Goal: Task Accomplishment & Management: Manage account settings

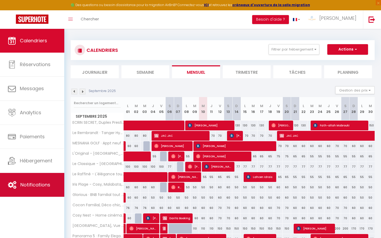
click at [36, 186] on span "Notifications" at bounding box center [35, 184] width 30 height 7
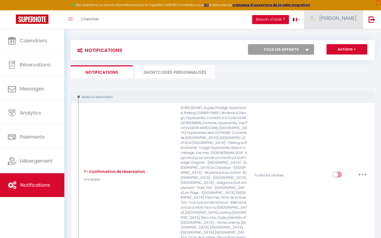
click at [344, 19] on span "[PERSON_NAME]" at bounding box center [337, 18] width 37 height 7
click at [334, 34] on link "Paramètres" at bounding box center [341, 36] width 39 height 9
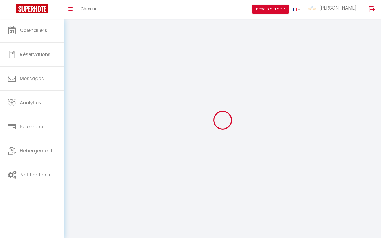
select select "146"
select select "28"
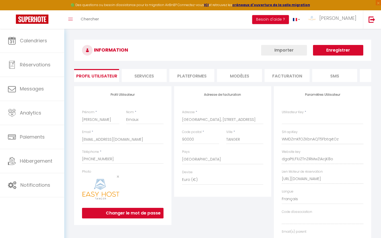
type input "WMDZrnKfOZKbnAQT5FbtqxtOz"
type input "dgaPtLF1UZTnZIRMwZIAcjK8o"
type input "https://app.superhote.com/#/get-available-rentals/dgaPtLF1UZTnZIRMwZIAcjK8o"
select select "fr"
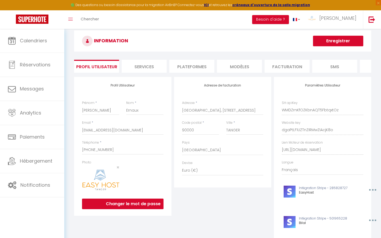
click at [151, 61] on li "Services" at bounding box center [144, 66] width 45 height 13
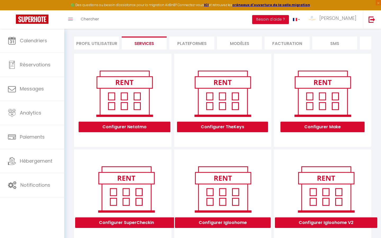
scroll to position [3, 0]
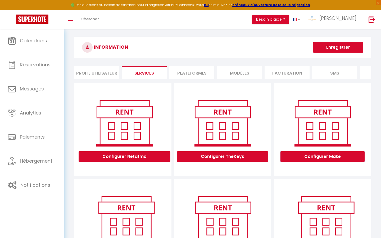
click at [314, 155] on button "Configurer Make" at bounding box center [322, 156] width 84 height 11
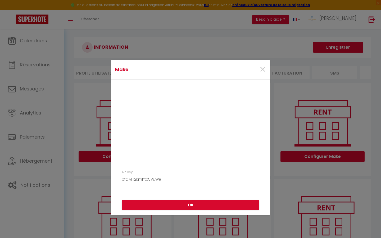
click at [118, 179] on div "API Key pfGMH2kmhtc5VuWe" at bounding box center [190, 177] width 144 height 15
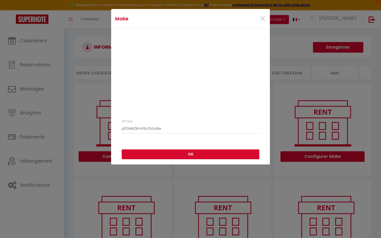
scroll to position [100, 0]
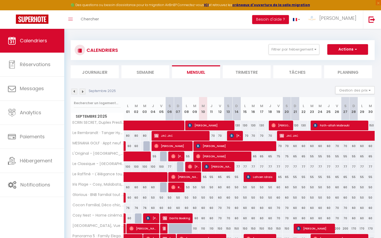
click at [248, 75] on li "Trimestre" at bounding box center [247, 71] width 48 height 13
click at [202, 75] on li "Mensuel" at bounding box center [196, 71] width 48 height 13
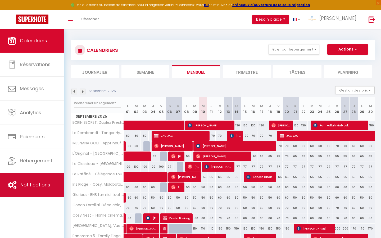
click at [41, 189] on link "Notifications" at bounding box center [32, 185] width 64 height 24
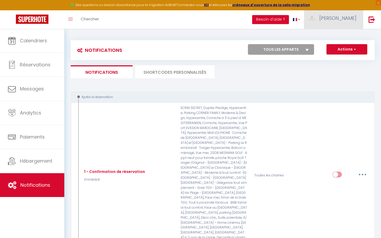
click at [339, 22] on link "[PERSON_NAME]" at bounding box center [333, 19] width 59 height 19
click at [338, 34] on link "Paramètres" at bounding box center [341, 36] width 39 height 9
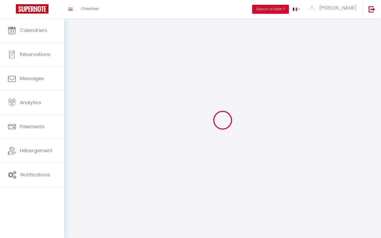
type input "[PERSON_NAME]"
type input "Ernaux"
type input "+212719535907"
type input "Quartier Drissia, rue El Mensour ibn Amer, 3eme étage, N°6"
type input "90000"
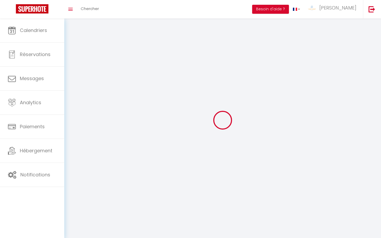
type input "TANGER"
type input "WMDZrnKfOZKbnAQT5FbtqxtOz"
type input "dgaPtLF1UZTnZIRMwZIAcjK8o"
select select "146"
select select "28"
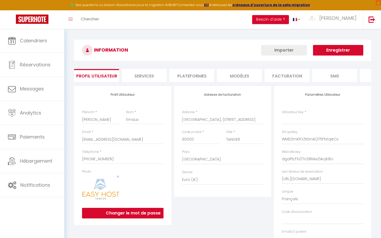
type input "WMDZrnKfOZKbnAQT5FbtqxtOz"
type input "dgaPtLF1UZTnZIRMwZIAcjK8o"
type input "https://app.superhote.com/#/get-available-rentals/dgaPtLF1UZTnZIRMwZIAcjK8o"
select select "fr"
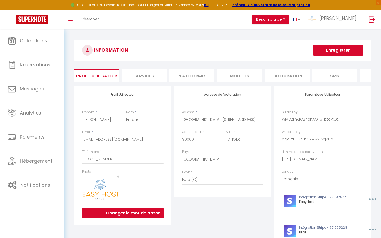
scroll to position [39, 0]
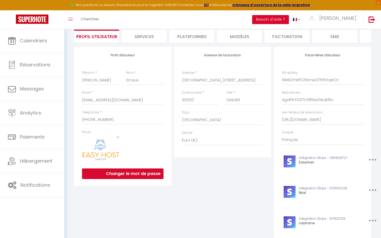
click at [278, 81] on div "Paramètres Utilisateur SH apiKey WMDZrnKfOZKbnAQT5FbtqxtOz Website key dgaPtLF1…" at bounding box center [322, 185] width 97 height 276
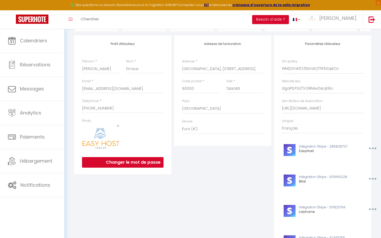
scroll to position [47, 0]
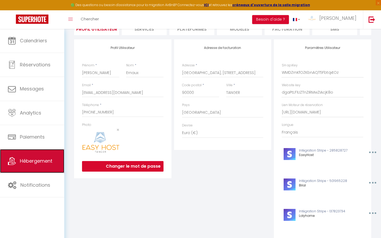
click at [40, 158] on span "Hébergement" at bounding box center [36, 161] width 33 height 7
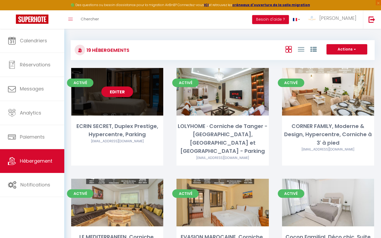
click at [116, 129] on div "ECRIN SECRET, Duplex Prestige, Hypercentre, Parking" at bounding box center [117, 130] width 92 height 17
select select "3"
select select "2"
select select "1"
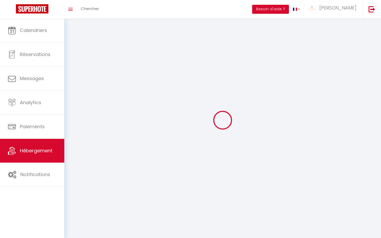
select select
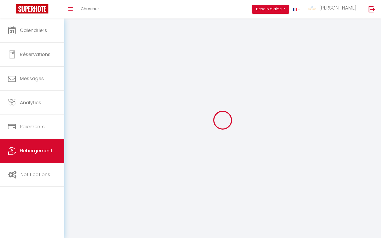
select select
checkbox input "false"
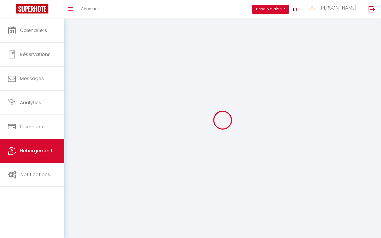
select select
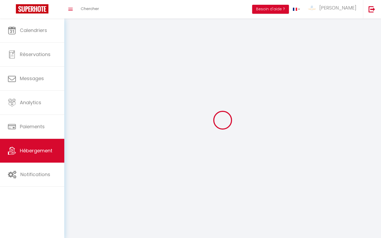
select select
checkbox input "false"
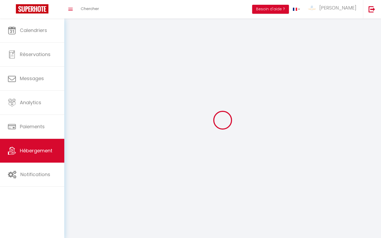
checkbox input "false"
select select
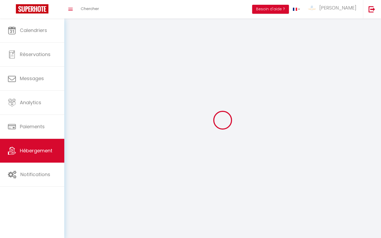
select select
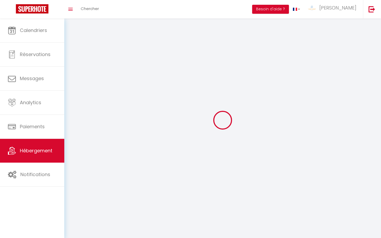
checkbox input "false"
select select
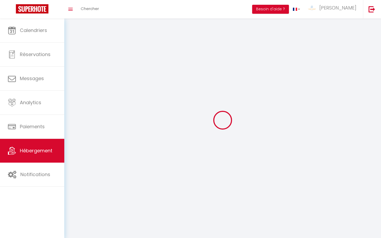
select select
select select "1"
select select
select select "28"
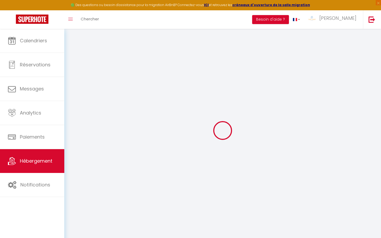
select select
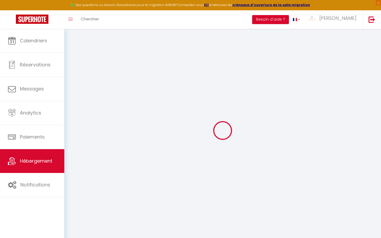
select select
checkbox input "false"
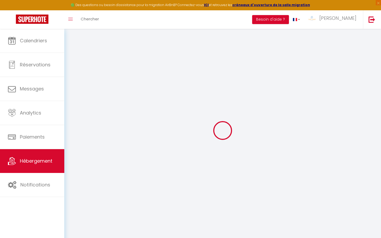
select select
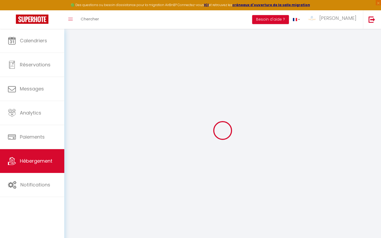
select select
checkbox input "false"
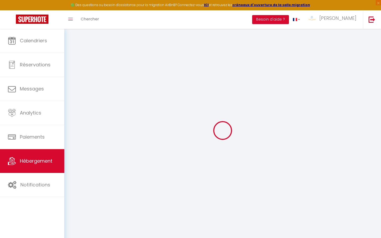
checkbox input "false"
select select
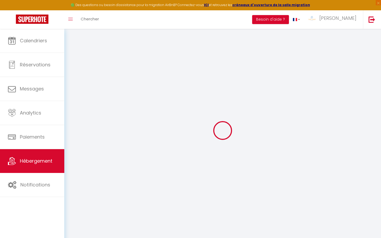
select select
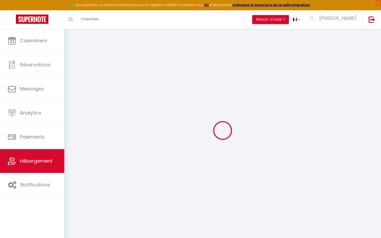
checkbox input "false"
select select
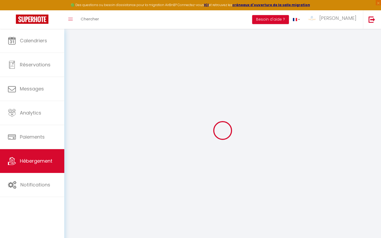
select select
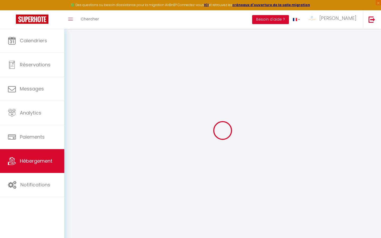
select select
checkbox input "false"
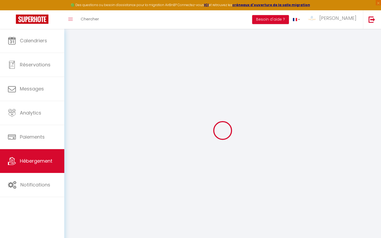
checkbox input "false"
select select
type input "ECRIN SECRET, Duplex Prestige, Hypercentre, Parking"
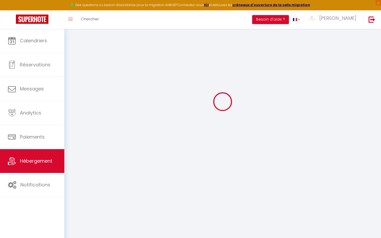
type input "Karim"
type input "RGUIOUAG"
select select "4"
select select "2"
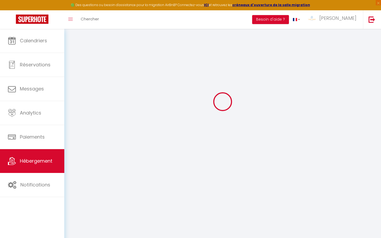
type input "115"
type input "12"
type input "36"
type input "300"
select select
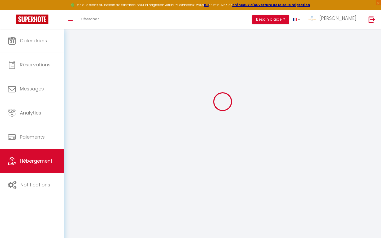
select select
type input "Complexe Tanger Boulevard, 15 avenue Mohammed 5"
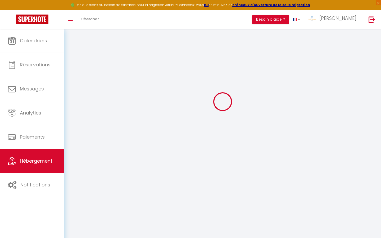
type input "90000"
type input "Tanger"
select select "146"
type input "[EMAIL_ADDRESS][DOMAIN_NAME]"
select select "11851"
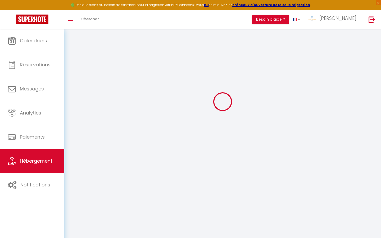
checkbox input "false"
checkbox input "true"
checkbox input "false"
type input "35"
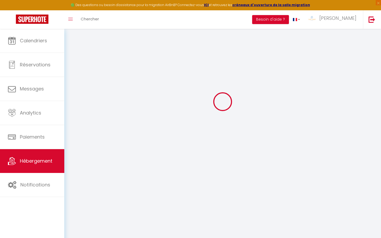
type input "0"
select select
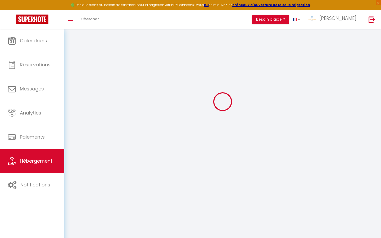
select select
checkbox input "false"
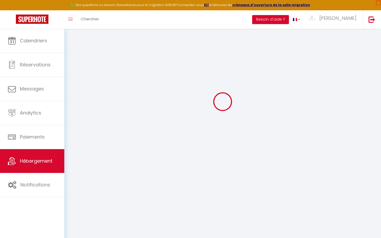
checkbox input "true"
checkbox input "false"
select select
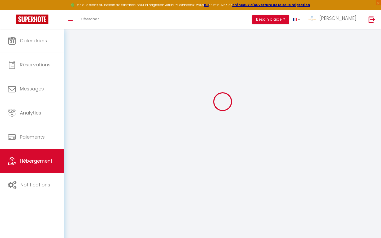
select select
checkbox input "false"
checkbox input "true"
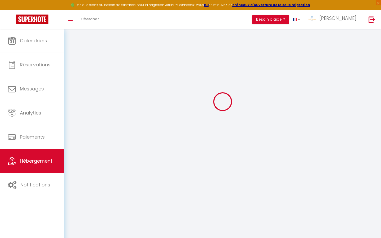
checkbox input "false"
checkbox input "true"
checkbox input "false"
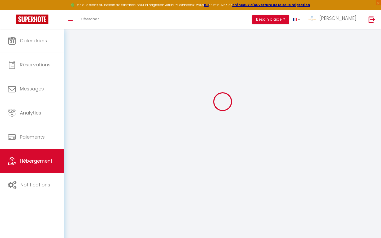
select select "15:00"
select select "23:45"
select select "11:00"
select select "30"
select select "120"
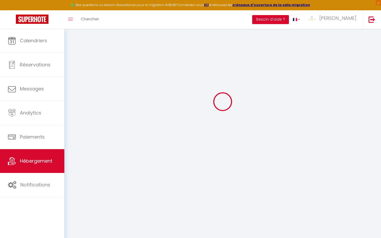
checkbox input "false"
checkbox input "true"
checkbox input "false"
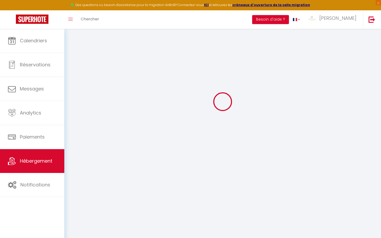
checkbox input "false"
checkbox input "true"
checkbox input "false"
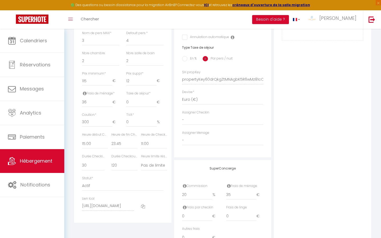
scroll to position [130, 0]
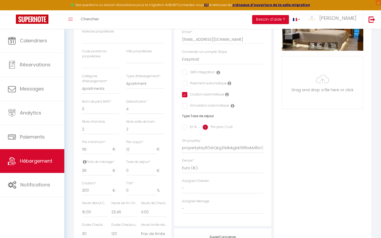
checkbox input "false"
checkbox input "true"
checkbox input "false"
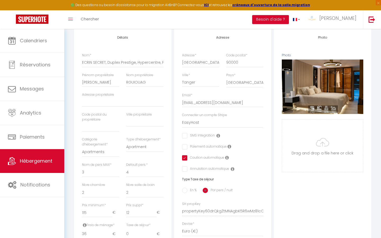
scroll to position [0, 0]
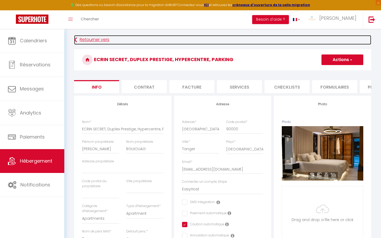
click at [76, 41] on icon at bounding box center [75, 40] width 3 height 10
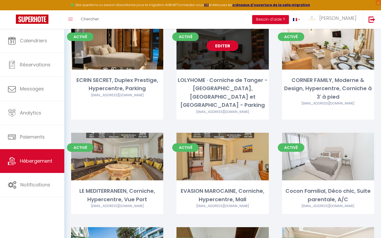
scroll to position [138, 0]
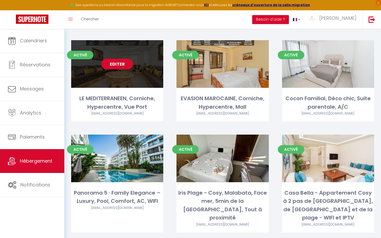
click at [126, 66] on div "Editer" at bounding box center [117, 64] width 92 height 48
select select "3"
select select "2"
select select "1"
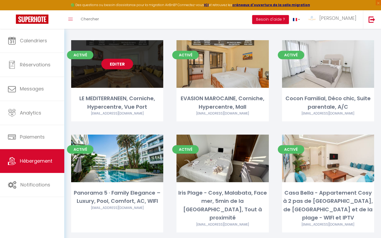
select select "1"
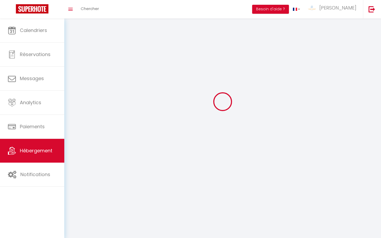
select select
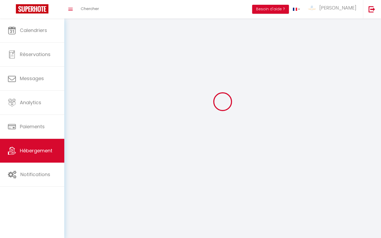
select select
checkbox input "false"
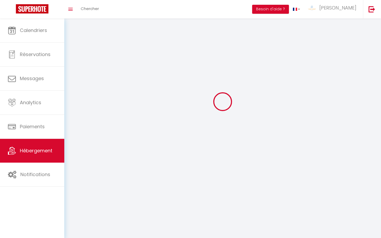
select select
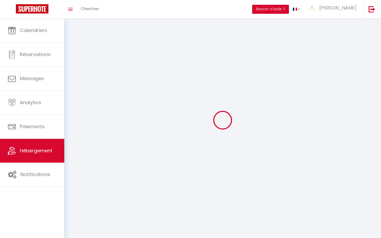
select select
checkbox input "false"
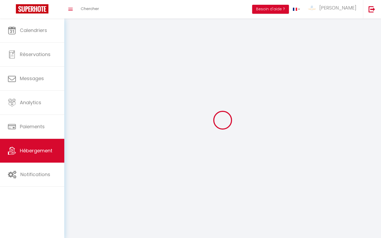
checkbox input "false"
select select
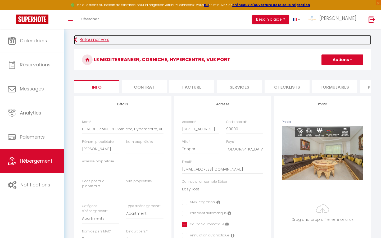
click at [87, 42] on link "Retourner vers" at bounding box center [222, 40] width 297 height 10
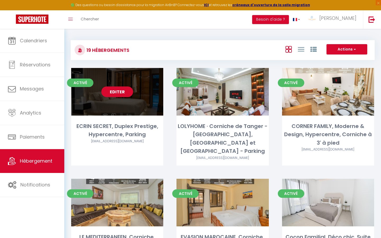
click at [136, 123] on div "ECRIN SECRET, Duplex Prestige, Hypercentre, Parking" at bounding box center [117, 130] width 92 height 17
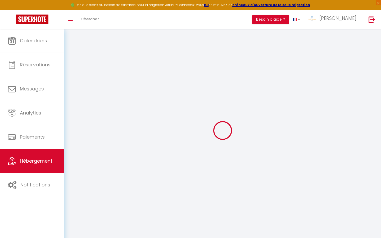
click at [140, 123] on div at bounding box center [223, 130] width 304 height 190
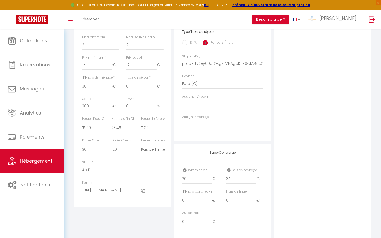
scroll to position [224, 0]
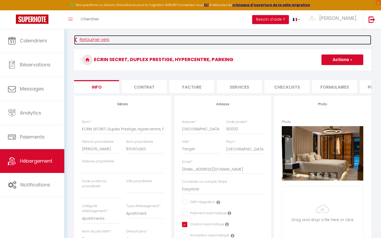
click at [77, 43] on icon at bounding box center [75, 40] width 3 height 10
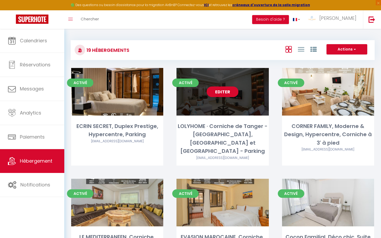
click at [228, 130] on div "LOLYHOME · Corniche de Tanger - [GEOGRAPHIC_DATA], [GEOGRAPHIC_DATA] et [GEOGRA…" at bounding box center [222, 138] width 92 height 33
click at [223, 95] on link "Editer" at bounding box center [222, 91] width 32 height 11
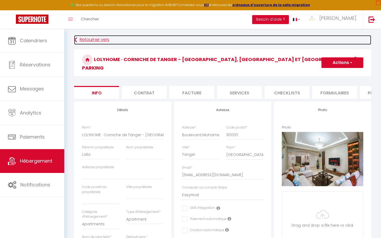
click at [82, 41] on link "Retourner vers" at bounding box center [222, 40] width 297 height 10
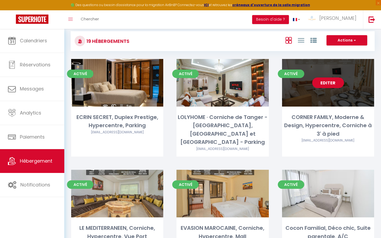
scroll to position [9, 0]
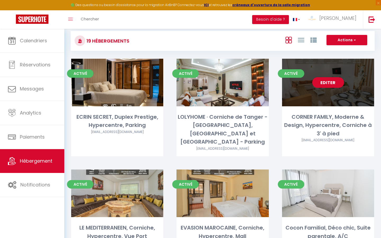
click at [314, 106] on div "Editer" at bounding box center [328, 83] width 92 height 48
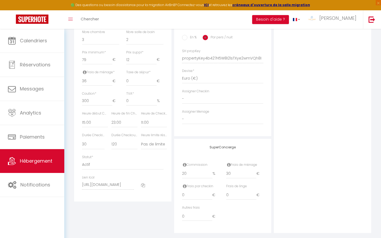
scroll to position [228, 0]
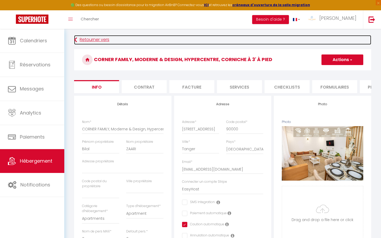
click at [75, 37] on icon at bounding box center [75, 40] width 3 height 10
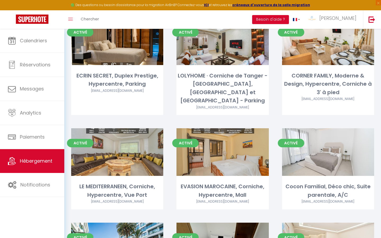
scroll to position [51, 0]
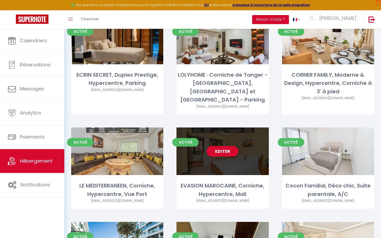
click at [224, 160] on div "Editer" at bounding box center [222, 151] width 92 height 48
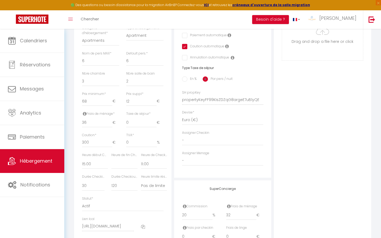
scroll to position [184, 0]
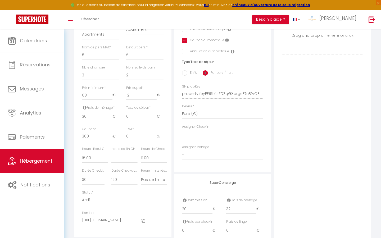
click at [270, 93] on div "Adresse Adresse * 14 Rue Méditerranée Code postal * 90000 Ville * Tanger Pays *…" at bounding box center [222, 42] width 97 height 260
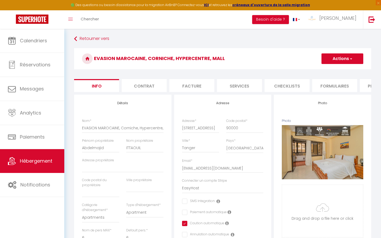
scroll to position [0, 0]
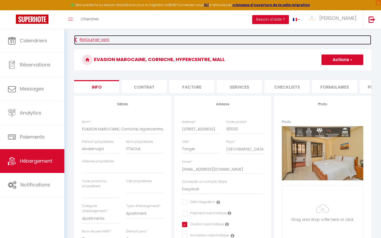
click at [86, 38] on link "Retourner vers" at bounding box center [222, 40] width 297 height 10
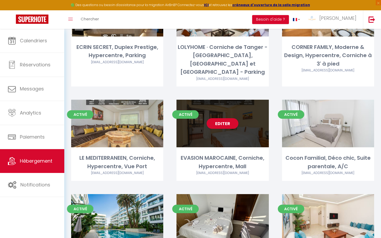
scroll to position [81, 0]
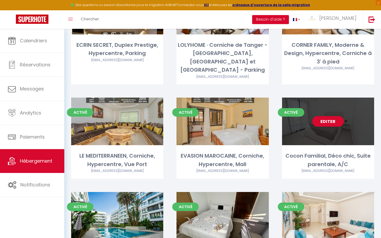
click at [313, 130] on div "Editer" at bounding box center [328, 122] width 92 height 48
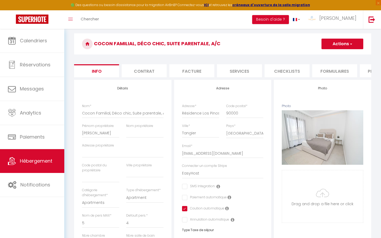
scroll to position [20, 0]
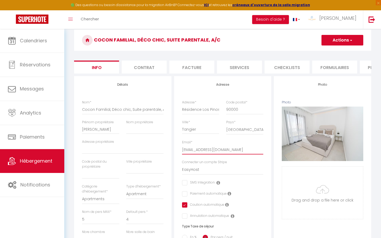
drag, startPoint x: 238, startPoint y: 149, endPoint x: 182, endPoint y: 149, distance: 55.8
click at [182, 149] on input "[EMAIL_ADDRESS][DOMAIN_NAME]" at bounding box center [222, 150] width 81 height 10
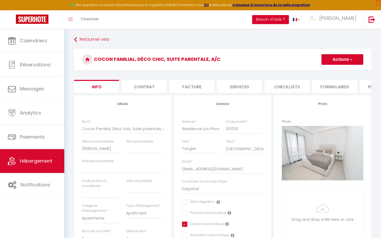
scroll to position [0, 0]
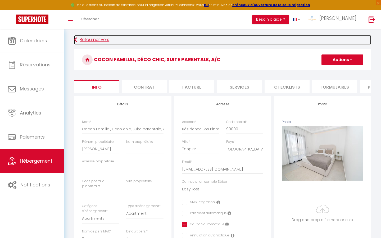
click at [88, 41] on link "Retourner vers" at bounding box center [222, 40] width 297 height 10
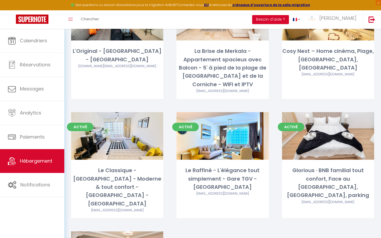
scroll to position [579, 0]
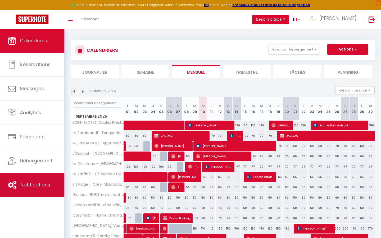
click at [46, 180] on link "Notifications" at bounding box center [32, 185] width 64 height 24
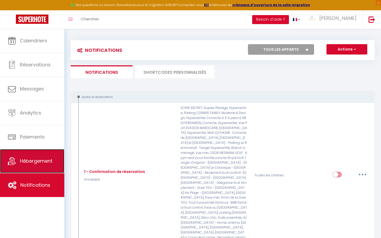
click at [47, 153] on link "Hébergement" at bounding box center [32, 161] width 64 height 24
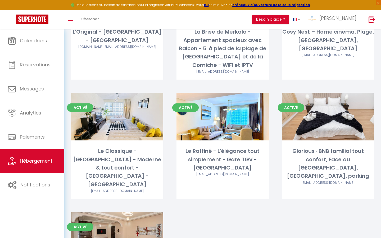
scroll to position [579, 0]
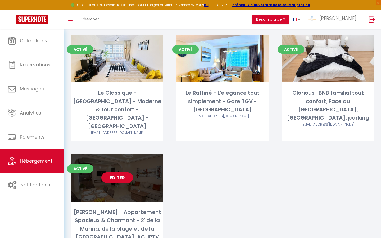
click at [131, 155] on div "Editer" at bounding box center [117, 178] width 92 height 48
select select "3"
select select "2"
select select "1"
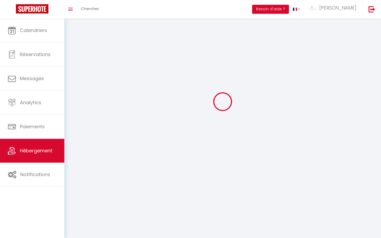
select select
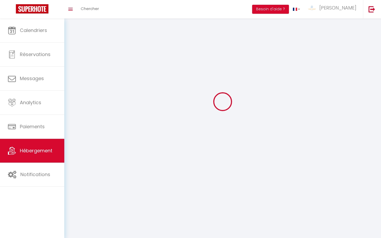
select select
checkbox input "false"
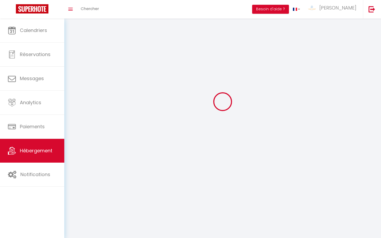
select select
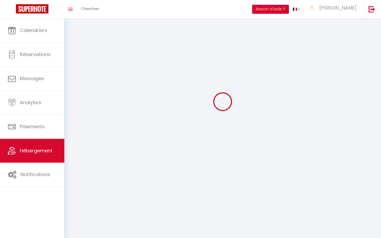
select select
checkbox input "false"
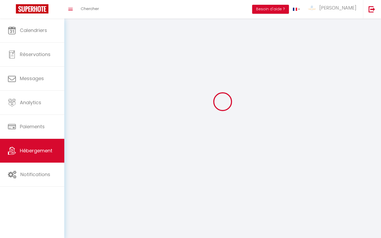
checkbox input "false"
select select
select select "1"
select select
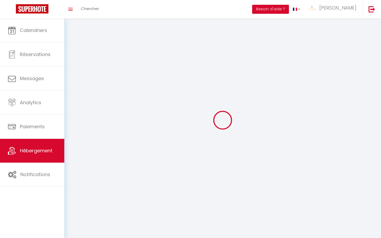
select select "28"
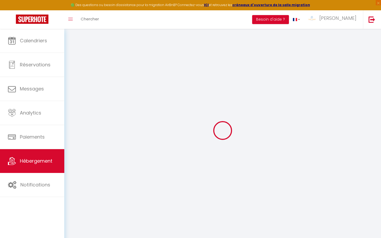
select select
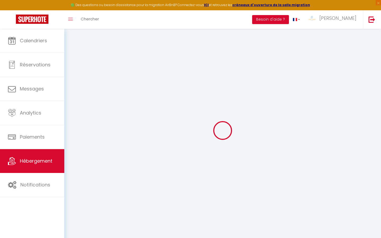
select select
checkbox input "false"
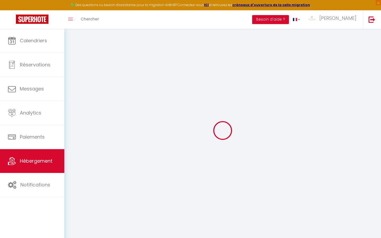
select select
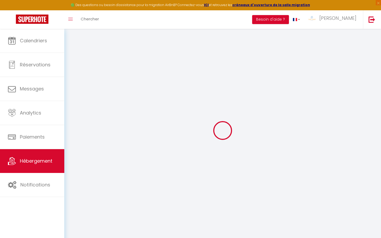
select select
checkbox input "false"
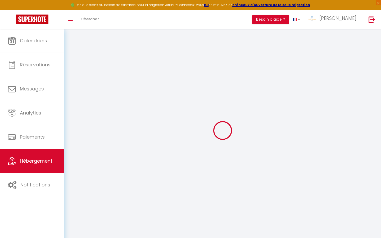
checkbox input "false"
select select
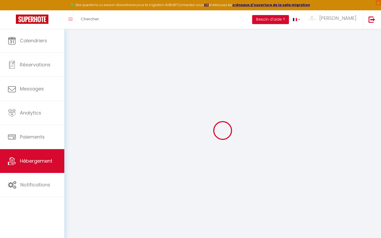
select select
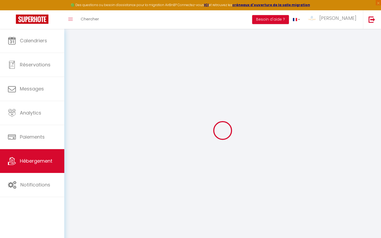
checkbox input "false"
select select
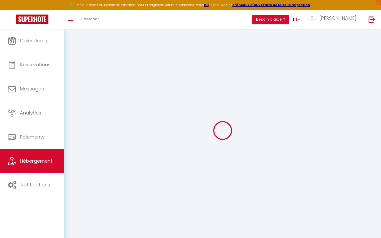
select select
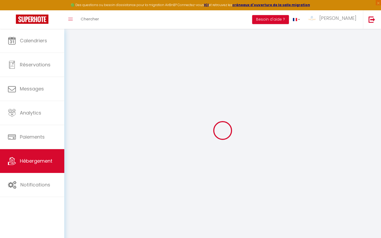
select select
checkbox input "false"
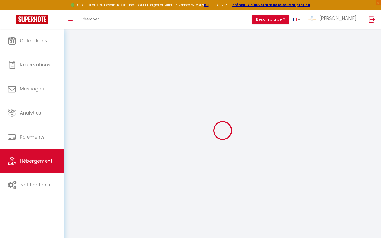
checkbox input "false"
select select
type input "[PERSON_NAME] - Appartement Spacieux & Charmant - 2' de la Marina, de la plage …"
select select "4"
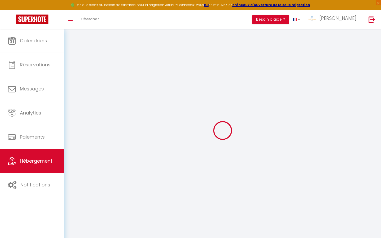
select select "2"
type input "67"
type input "12"
type input "34"
type input "300"
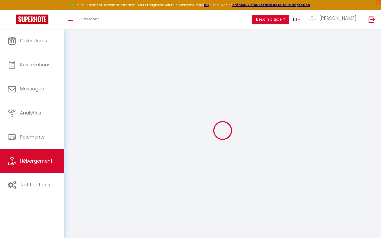
select select
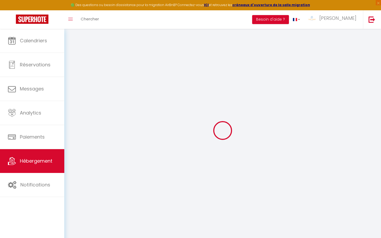
type input "13 imm"
type input "90000"
type input "Tangier"
select select "146"
type input "[EMAIL_ADDRESS][DOMAIN_NAME]"
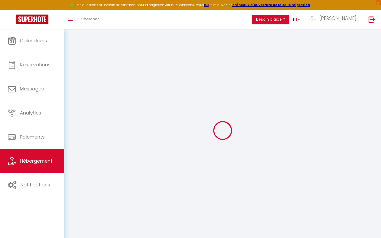
select select "11851"
checkbox input "false"
checkbox input "true"
checkbox input "false"
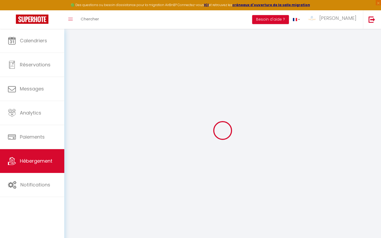
type input "0"
select select
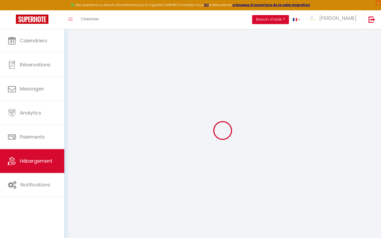
select select
checkbox input "false"
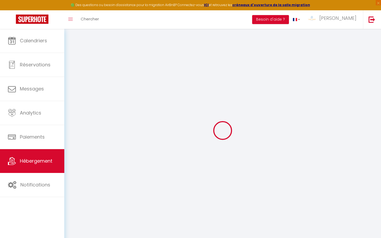
checkbox input "false"
checkbox input "true"
checkbox input "false"
select select
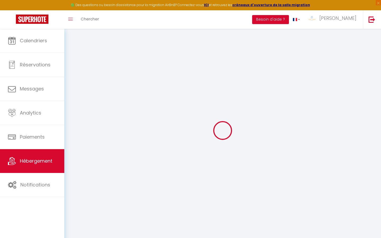
select select
checkbox input "false"
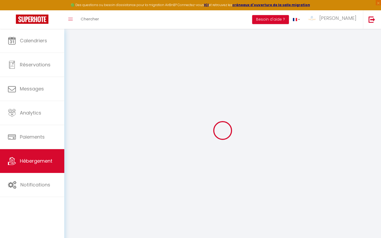
checkbox input "true"
checkbox input "false"
checkbox input "true"
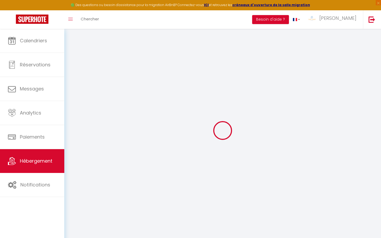
checkbox input "false"
select select "15:00"
select select "23:45"
select select "11:00"
select select "30"
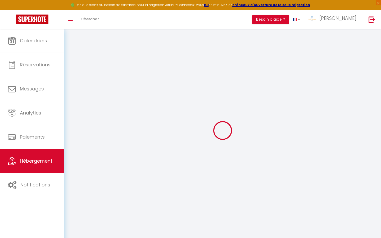
select select "120"
checkbox input "false"
checkbox input "true"
checkbox input "false"
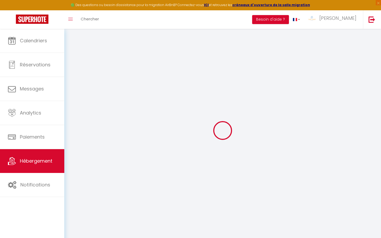
checkbox input "false"
checkbox input "true"
checkbox input "false"
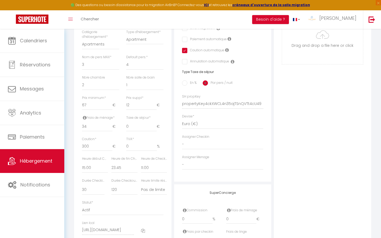
scroll to position [173, 0]
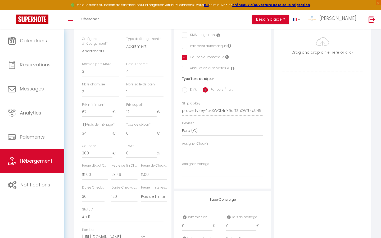
click at [180, 110] on div "Adresse Adresse * 13 imm Code postal * 90000 Ville * Tangier Pays * France Port…" at bounding box center [222, 59] width 97 height 260
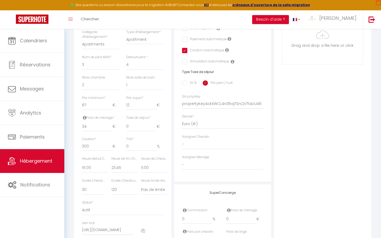
scroll to position [183, 0]
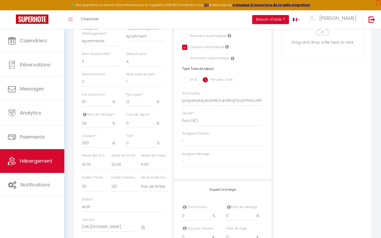
checkbox input "false"
checkbox input "true"
checkbox input "false"
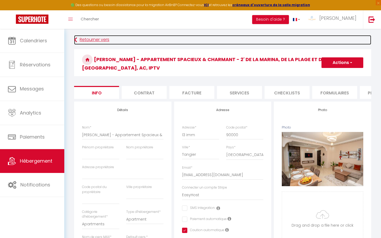
click at [83, 39] on link "Retourner vers" at bounding box center [222, 40] width 297 height 10
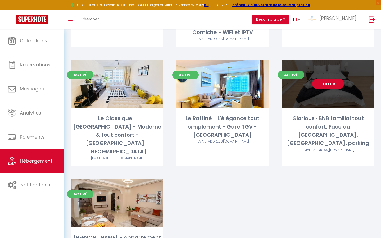
scroll to position [530, 0]
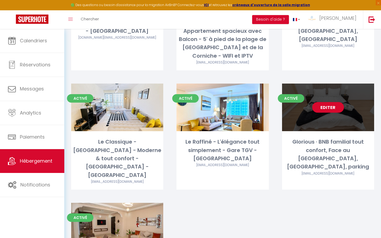
click at [315, 103] on div "Editer" at bounding box center [328, 108] width 92 height 48
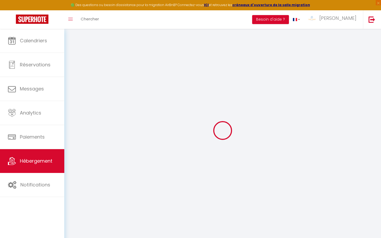
select select
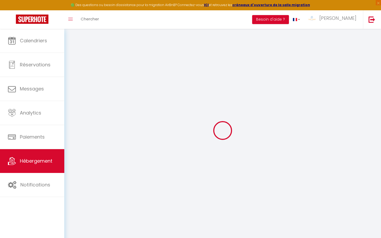
select select
checkbox input "false"
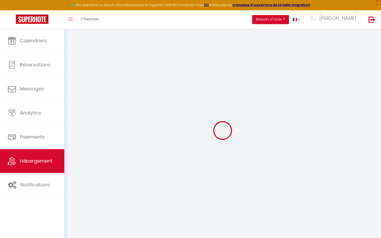
select select
type input "Glorious · BNB familial tout confort, Face au [GEOGRAPHIC_DATA], [GEOGRAPHIC_DA…"
type input "Hind"
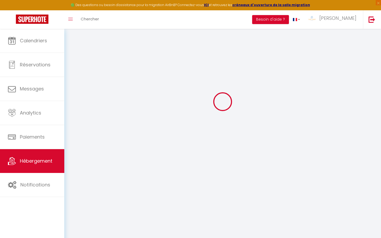
select select "4"
select select "2"
type input "62"
type input "12"
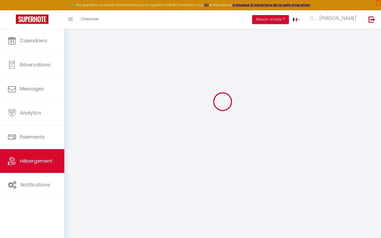
type input "34"
type input "300"
select select
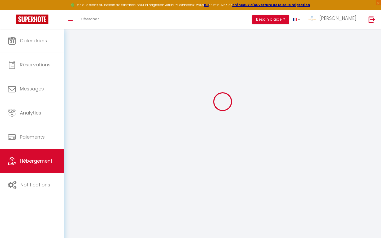
select select
type input "Résidence Glorious Garden, Rue des forces armées"
type input "90060"
type input "Tangier"
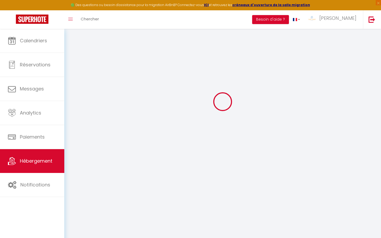
select select "146"
type input "[EMAIL_ADDRESS][DOMAIN_NAME]"
select select "11851"
checkbox input "false"
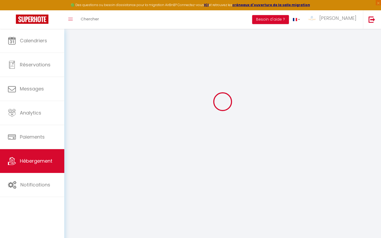
checkbox input "true"
checkbox input "false"
type input "23"
type input "29"
type input "0"
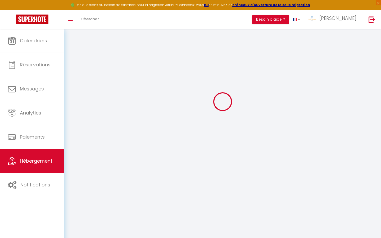
type input "0"
select select
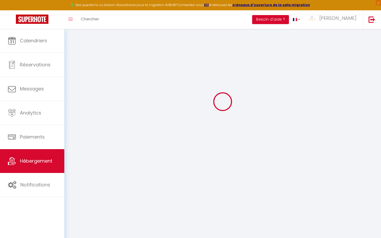
select select
checkbox input "false"
checkbox input "true"
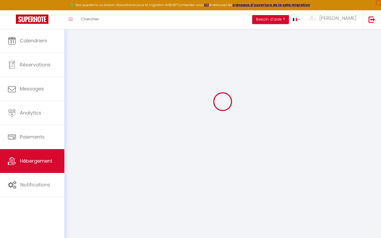
checkbox input "false"
select select
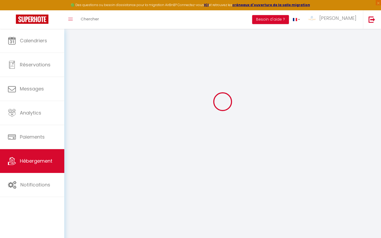
select select
checkbox input "false"
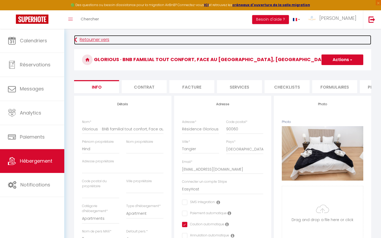
click at [82, 41] on link "Retourner vers" at bounding box center [222, 40] width 297 height 10
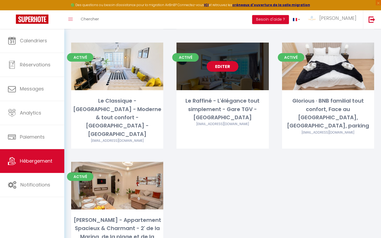
scroll to position [543, 0]
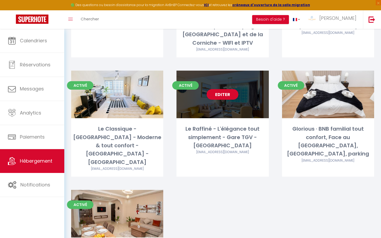
click at [224, 125] on div "Le Raffiné - L'élégance tout simplement - Gare TGV - [GEOGRAPHIC_DATA]" at bounding box center [222, 137] width 92 height 25
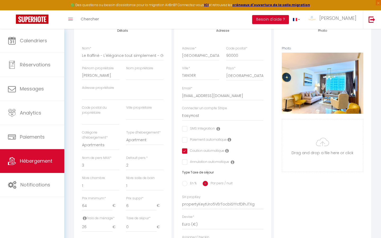
scroll to position [174, 0]
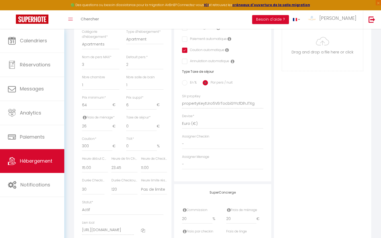
click at [181, 103] on div "Adresse Adresse * Avenue d'Espagne Code postal * 90000 Ville * TANGER Pays * Fr…" at bounding box center [222, 52] width 97 height 260
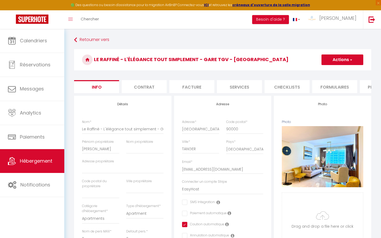
scroll to position [9, 0]
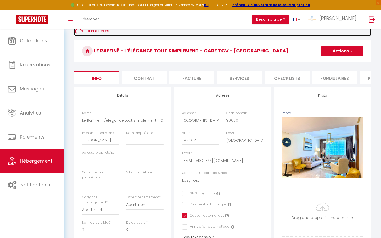
click at [87, 33] on link "Retourner vers" at bounding box center [222, 31] width 297 height 10
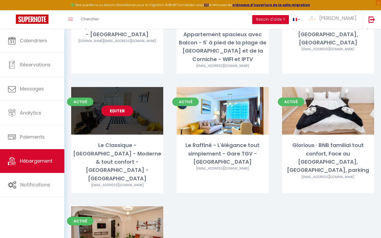
scroll to position [527, 0]
click at [93, 100] on div "Editer" at bounding box center [117, 111] width 92 height 48
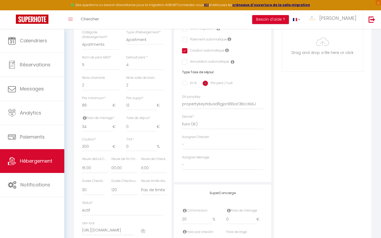
scroll to position [179, 0]
drag, startPoint x: 258, startPoint y: 89, endPoint x: 258, endPoint y: 92, distance: 3.2
click at [258, 95] on div "SH propKey propertyKeyHduad9gjorSfiISaCBbcXIxSJ" at bounding box center [222, 102] width 81 height 15
click at [180, 99] on div "Adresse Adresse * Avenue d'Espagne Code postal * 90000 Ville * TANGER Pays * Fr…" at bounding box center [222, 52] width 97 height 260
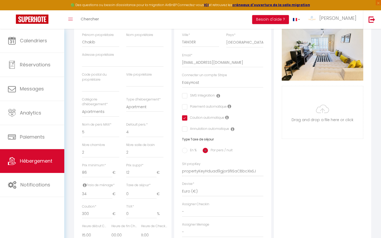
scroll to position [0, 0]
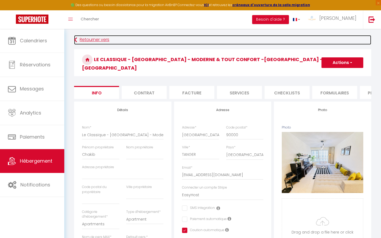
click at [83, 39] on link "Retourner vers" at bounding box center [222, 40] width 297 height 10
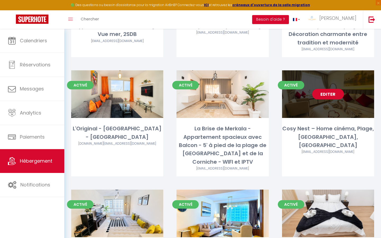
scroll to position [402, 0]
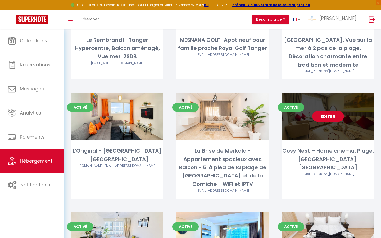
click at [308, 122] on div "Editer" at bounding box center [328, 117] width 92 height 48
click at [304, 121] on div "Editer" at bounding box center [328, 117] width 92 height 48
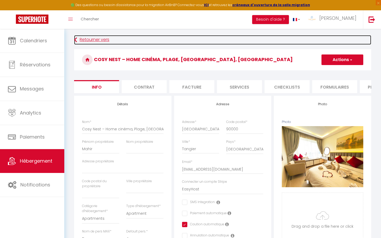
click at [85, 42] on link "Retourner vers" at bounding box center [222, 40] width 297 height 10
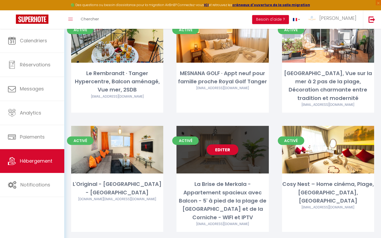
scroll to position [370, 0]
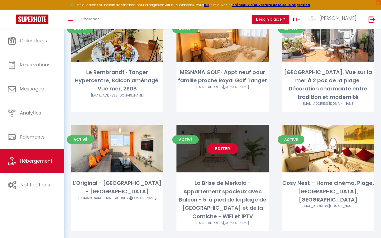
click at [241, 182] on div "La Brise de Merkala - Appartement spacieux avec Balcon - 5' à pied de la plage …" at bounding box center [222, 199] width 92 height 41
click at [231, 179] on div "La Brise de Merkala - Appartement spacieux avec Balcon - 5' à pied de la plage …" at bounding box center [222, 199] width 92 height 41
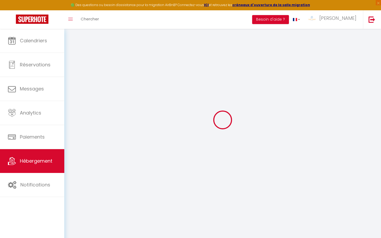
scroll to position [29, 0]
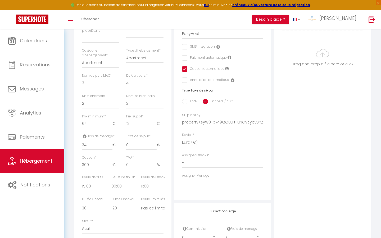
scroll to position [160, 0]
drag, startPoint x: 263, startPoint y: 121, endPoint x: 179, endPoint y: 122, distance: 84.6
click at [179, 122] on div "Adresse Adresse * 1 COMPLEXE MARKALA (MARSHANVAL) BLOC A 90000 QUA DRADEB Code …" at bounding box center [222, 71] width 97 height 260
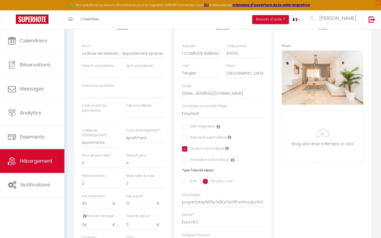
scroll to position [0, 0]
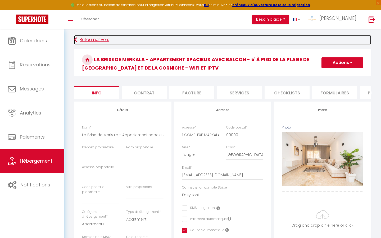
click at [90, 39] on link "Retourner vers" at bounding box center [222, 40] width 297 height 10
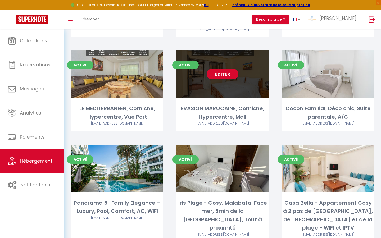
scroll to position [133, 0]
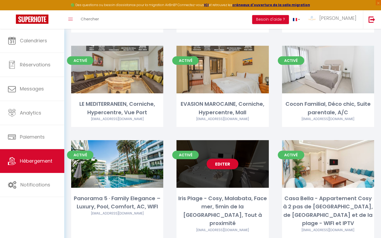
click at [227, 173] on div "Editer" at bounding box center [222, 164] width 92 height 48
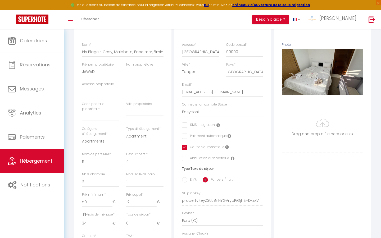
scroll to position [78, 0]
click at [180, 200] on div "Adresse Adresse * [STREET_ADDRESS] Code postal * 90000 Ville * Tanger Pays * [G…" at bounding box center [222, 148] width 97 height 260
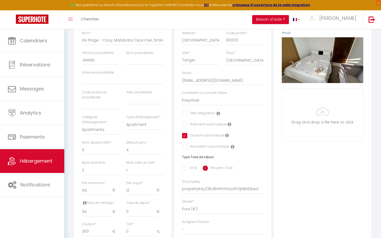
scroll to position [0, 0]
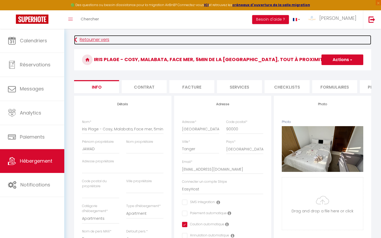
click at [93, 41] on link "Retourner vers" at bounding box center [222, 40] width 297 height 10
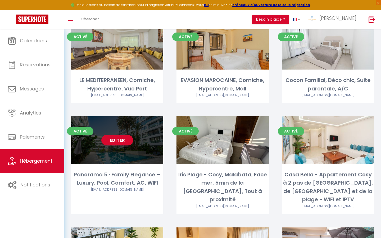
scroll to position [156, 0]
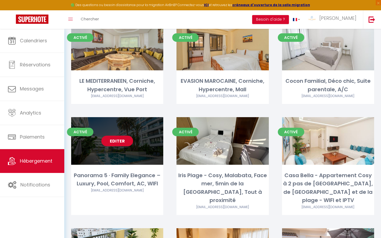
click at [132, 159] on div "Activé Editer Panorama 5 · Family Elegance – Luxury, Pool, Comfort, AC, WIFI ea…" at bounding box center [117, 166] width 92 height 98
click at [132, 154] on div "Editer" at bounding box center [117, 141] width 92 height 48
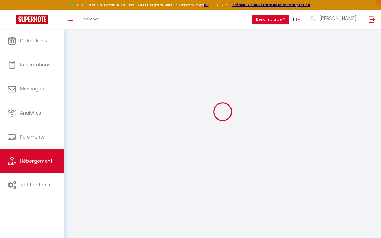
scroll to position [29, 0]
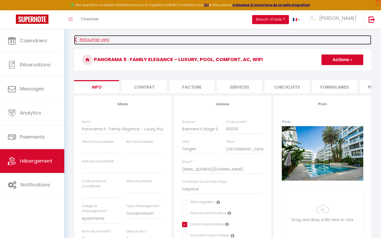
click at [79, 36] on link "Retourner vers" at bounding box center [222, 40] width 297 height 10
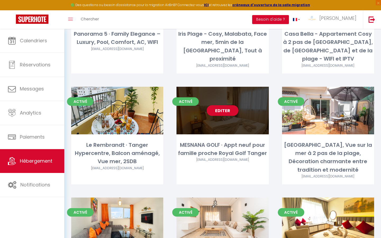
scroll to position [306, 0]
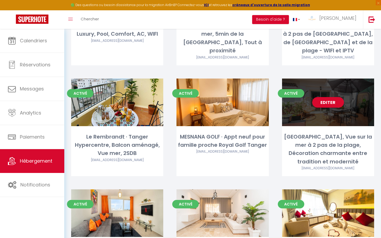
click at [311, 107] on div "Editer" at bounding box center [328, 102] width 92 height 48
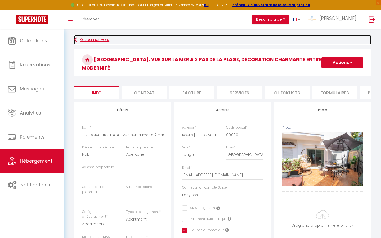
click at [89, 41] on link "Retourner vers" at bounding box center [222, 40] width 297 height 10
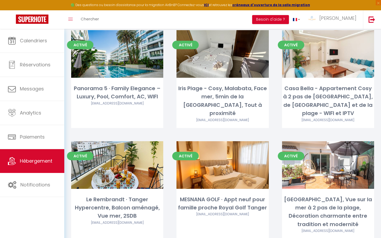
scroll to position [309, 0]
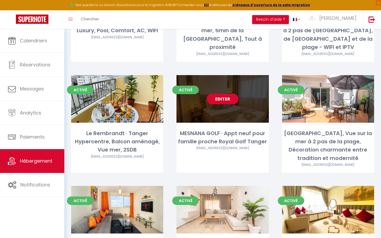
click at [228, 129] on div "MESNANA GOLF · Appt neuf pour famille proche Royal Golf Tanger" at bounding box center [222, 137] width 92 height 17
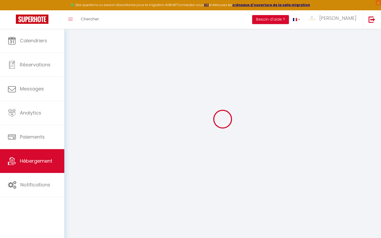
scroll to position [29, 0]
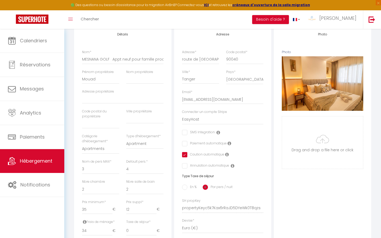
scroll to position [71, 0]
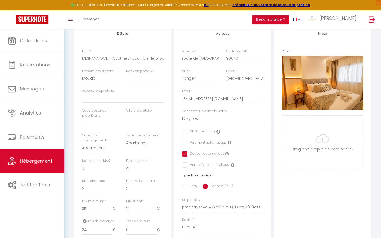
click at [258, 208] on div "Adresse Adresse * route de Rahrah Code postal * 90040 Ville * Tanger Pays * Fra…" at bounding box center [222, 155] width 97 height 260
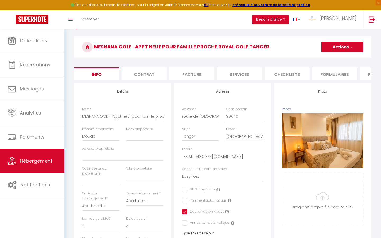
scroll to position [0, 0]
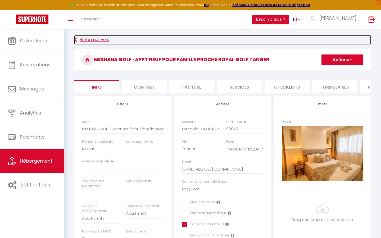
click at [97, 40] on link "Retourner vers" at bounding box center [222, 40] width 297 height 10
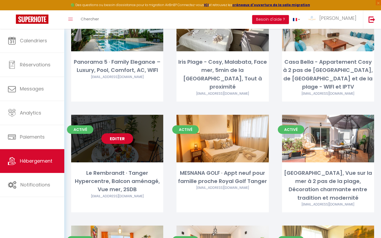
scroll to position [270, 0]
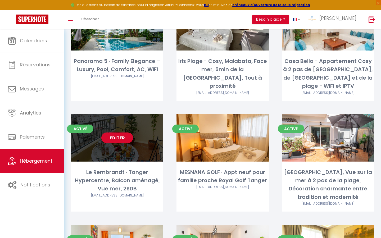
click at [127, 168] on div "Le Rembrandt · Tanger Hypercentre, Balcon aménagé, Vue mer, 2SDB" at bounding box center [117, 180] width 92 height 25
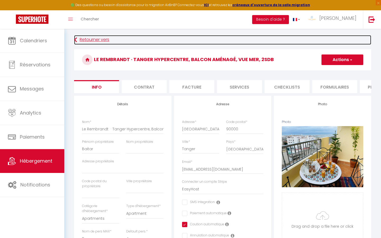
click at [101, 42] on link "Retourner vers" at bounding box center [222, 40] width 297 height 10
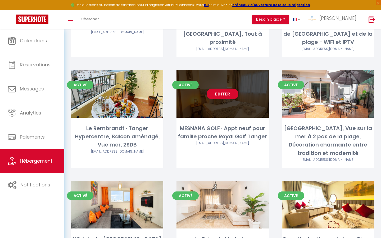
scroll to position [384, 0]
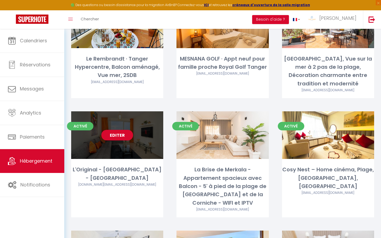
click at [135, 174] on div "L'Original - Tanger City Center - Gare TGV - Corniche & Mall kamal.lahnafi.pro@…" at bounding box center [117, 178] width 92 height 27
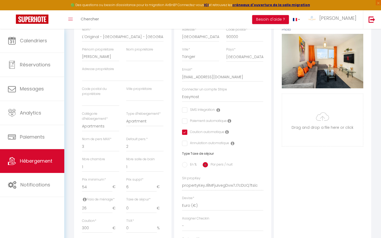
scroll to position [117, 0]
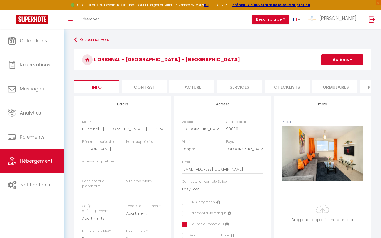
select select "3"
select select "2"
select select "1"
select select "15:00"
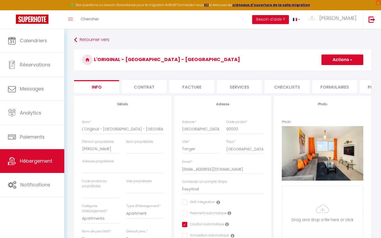
select select
select select "11:00"
select select "30"
select select "120"
select select "146"
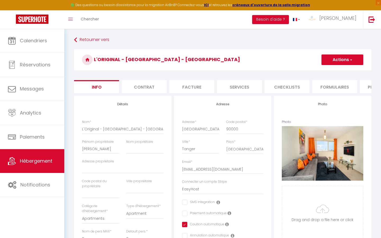
select select "28"
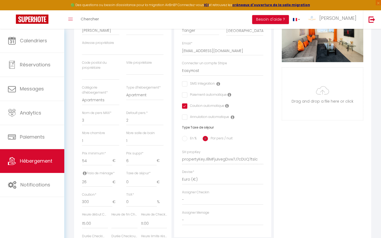
select select
checkbox input "false"
checkbox input "true"
checkbox input "false"
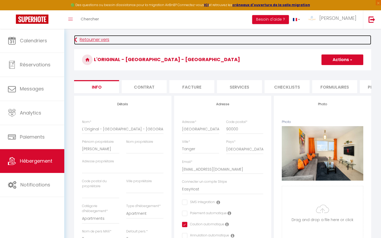
click at [87, 44] on link "Retourner vers" at bounding box center [222, 40] width 297 height 10
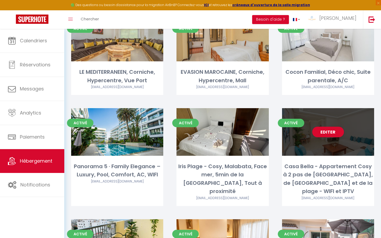
scroll to position [165, 0]
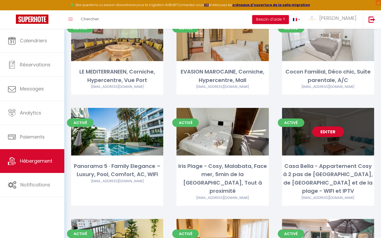
click at [322, 137] on div "Editer" at bounding box center [328, 132] width 92 height 48
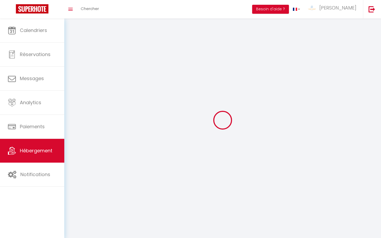
select select "1"
select select
select select "28"
select select
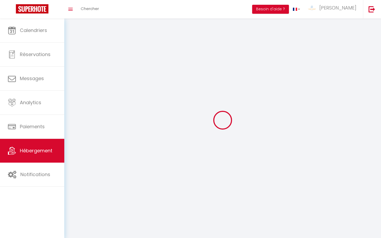
select select
checkbox input "false"
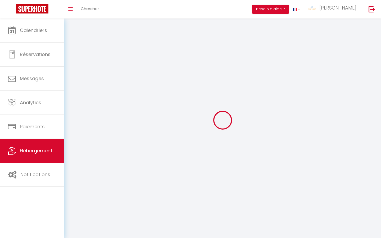
checkbox input "false"
select select
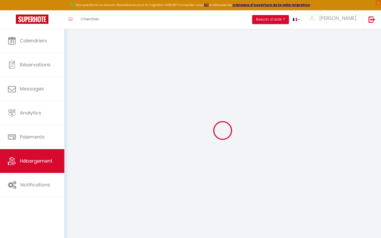
scroll to position [29, 0]
select select
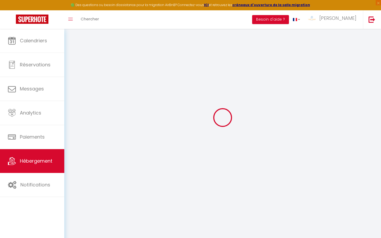
select select
checkbox input "false"
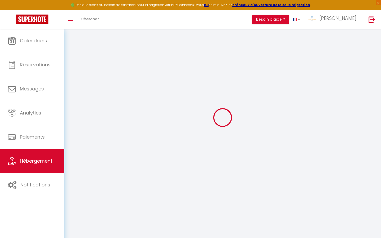
checkbox input "false"
select select
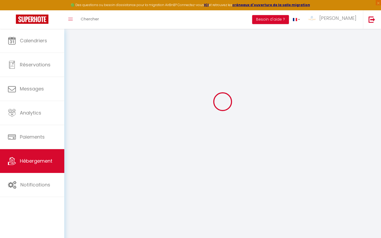
select select
checkbox input "false"
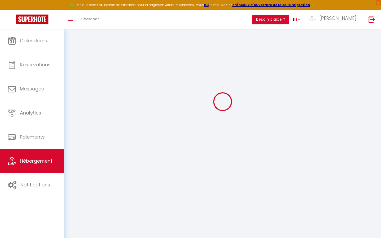
checkbox input "false"
select select
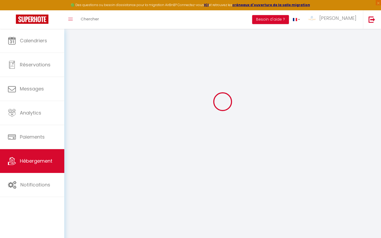
select select
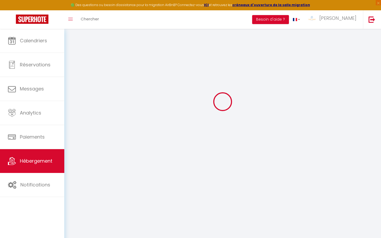
select select
checkbox input "false"
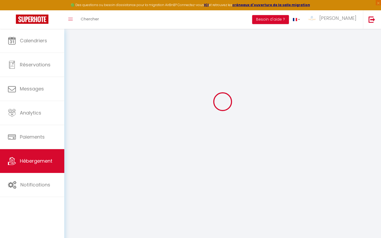
select select
type input "Casa Bella - Appartement Cosy à 2 pas de [GEOGRAPHIC_DATA], de [GEOGRAPHIC_DATA…"
select select "condominium"
select select "4"
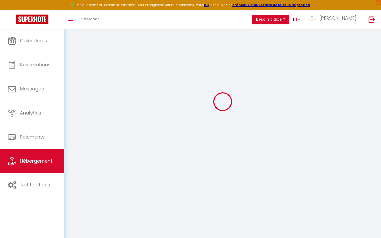
select select "2"
type input "64"
type input "12"
type input "34"
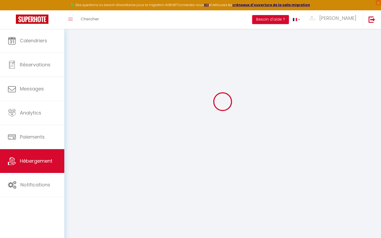
type input "300"
select select
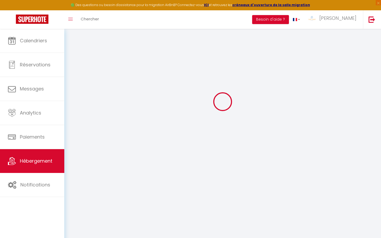
select select
type input "rue Antaki"
type input "90000"
type input "Tangier"
select select "146"
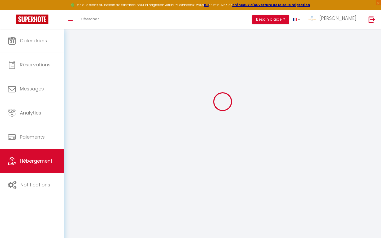
type input "[EMAIL_ADDRESS][DOMAIN_NAME]"
select select "11851"
checkbox input "false"
checkbox input "true"
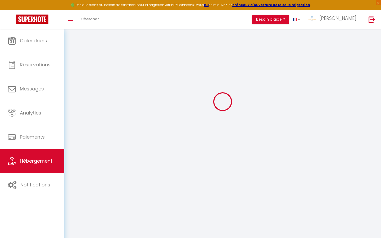
checkbox input "false"
type input "0"
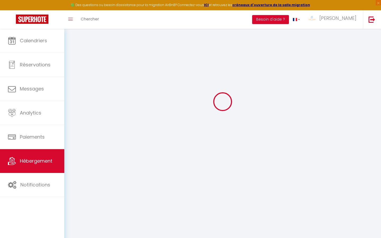
select select
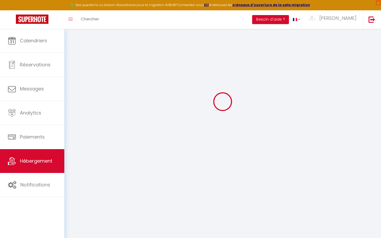
checkbox input "false"
checkbox input "true"
checkbox input "false"
select select
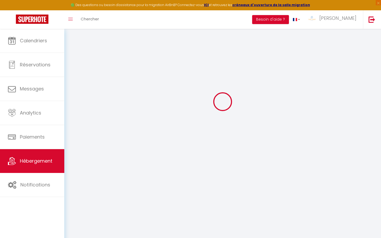
select select
checkbox input "false"
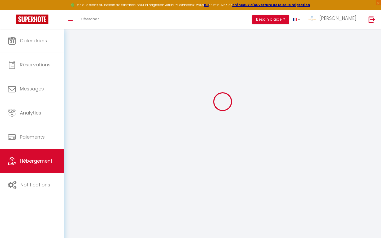
checkbox input "false"
checkbox input "true"
checkbox input "false"
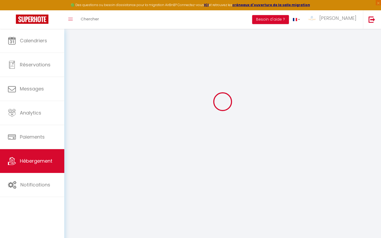
checkbox input "true"
checkbox input "false"
select select "15:00"
select select "23:45"
select select "11:00"
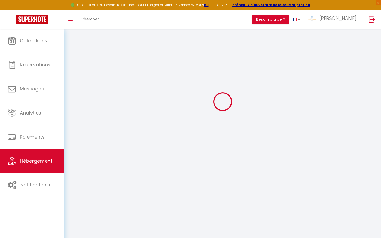
select select "30"
select select "120"
checkbox input "false"
checkbox input "true"
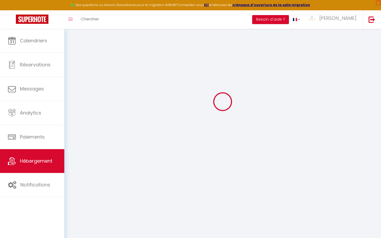
checkbox input "false"
checkbox input "true"
checkbox input "false"
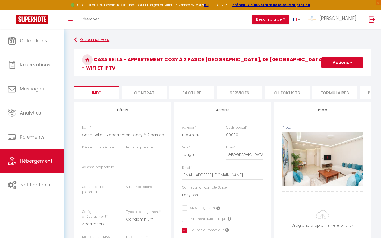
checkbox input "false"
checkbox input "true"
checkbox input "false"
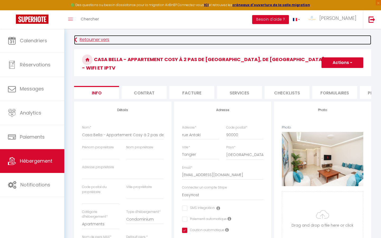
click at [80, 40] on link "Retourner vers" at bounding box center [222, 40] width 297 height 10
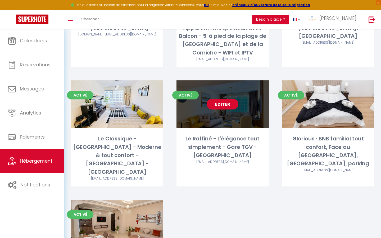
scroll to position [538, 0]
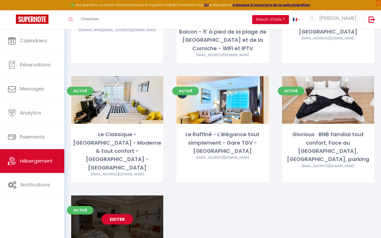
click at [148, 195] on div "Editer" at bounding box center [117, 219] width 92 height 48
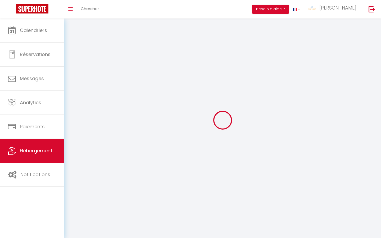
select select
select select "28"
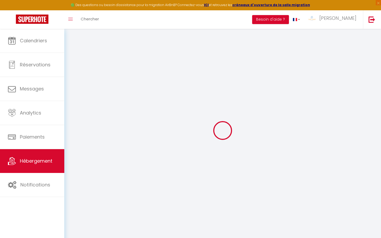
select select
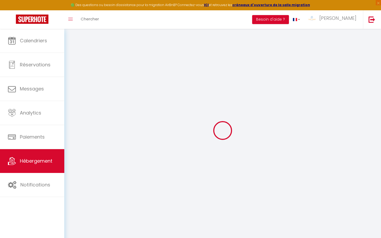
select select
checkbox input "false"
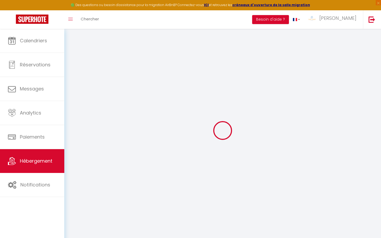
select select
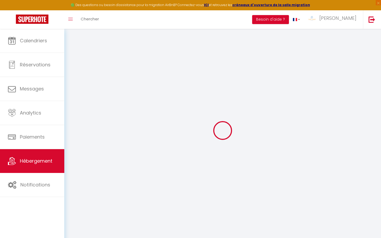
select select
checkbox input "false"
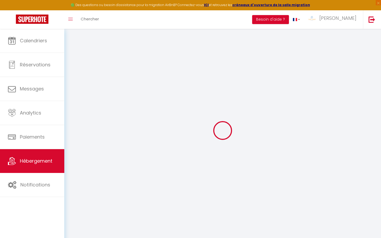
checkbox input "false"
select select
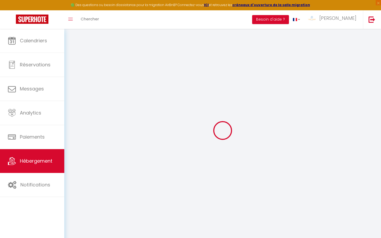
select select
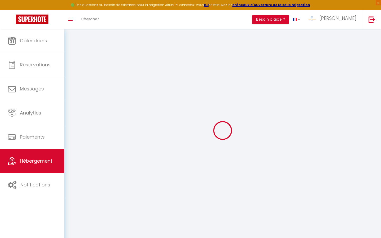
checkbox input "false"
select select
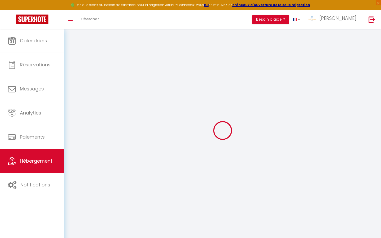
select select
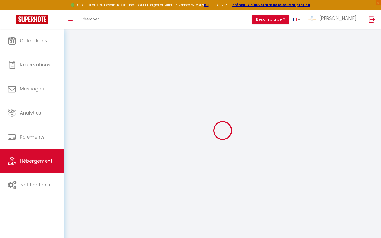
select select
checkbox input "false"
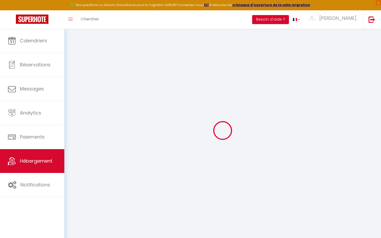
checkbox input "false"
select select
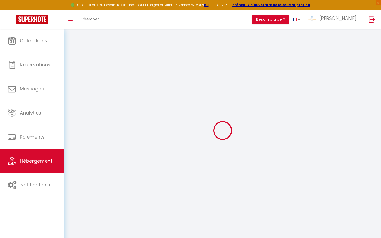
select select
checkbox input "false"
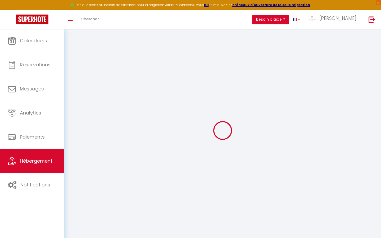
checkbox input "false"
select select
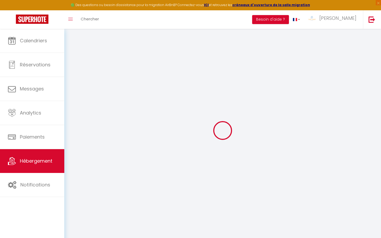
type input "[PERSON_NAME] - Appartement Spacieux & Charmant - 2' de la Marina, de la plage …"
select select "4"
select select "2"
type input "67"
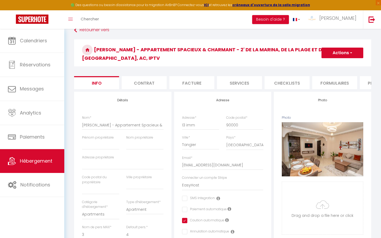
scroll to position [35, 0]
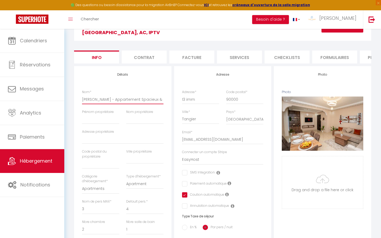
click at [125, 101] on input "[PERSON_NAME] - Appartement Spacieux & Charmant - 2' de la Marina, de la plage …" at bounding box center [122, 100] width 81 height 10
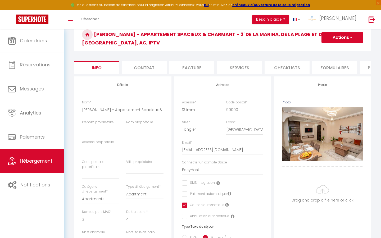
scroll to position [0, 0]
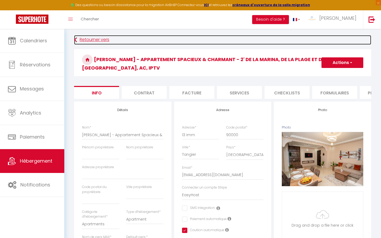
click at [78, 41] on link "Retourner vers" at bounding box center [222, 40] width 297 height 10
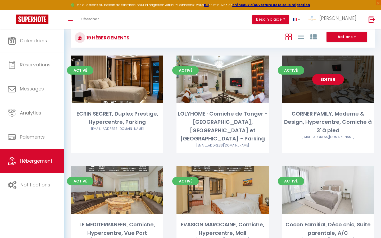
scroll to position [16, 0]
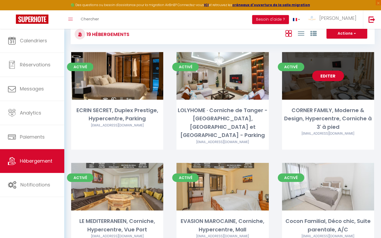
click at [311, 87] on div "Editer" at bounding box center [328, 76] width 92 height 48
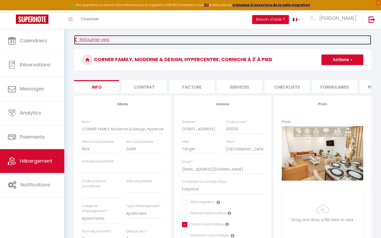
click at [86, 43] on link "Retourner vers" at bounding box center [222, 40] width 297 height 10
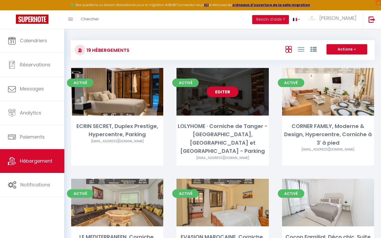
click at [224, 131] on div "LOLYHOME · Corniche de Tanger - [GEOGRAPHIC_DATA], [GEOGRAPHIC_DATA] et [GEOGRA…" at bounding box center [222, 138] width 92 height 33
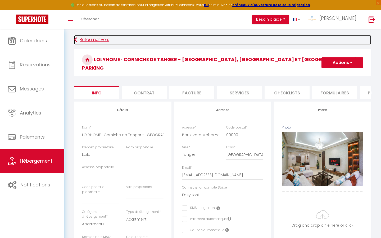
click at [86, 39] on link "Retourner vers" at bounding box center [222, 40] width 297 height 10
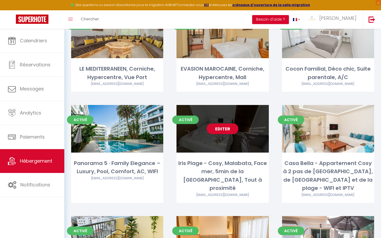
scroll to position [168, 0]
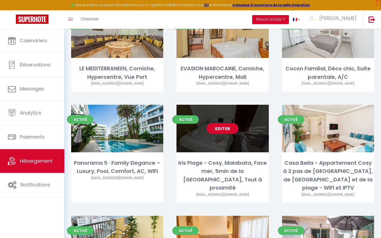
click at [229, 142] on div "Editer" at bounding box center [222, 129] width 92 height 48
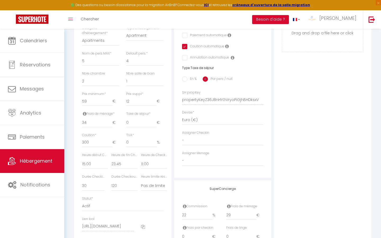
scroll to position [177, 0]
click at [181, 102] on div "Adresse Adresse * [STREET_ADDRESS] Code postal * 90000 Ville * Tanger Pays * [G…" at bounding box center [222, 49] width 97 height 260
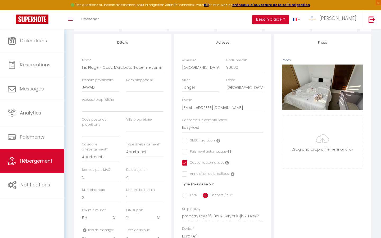
scroll to position [100, 0]
